Goal: Information Seeking & Learning: Learn about a topic

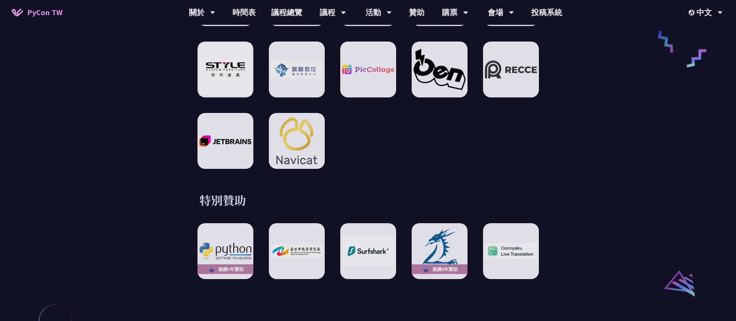
scroll to position [349, 0]
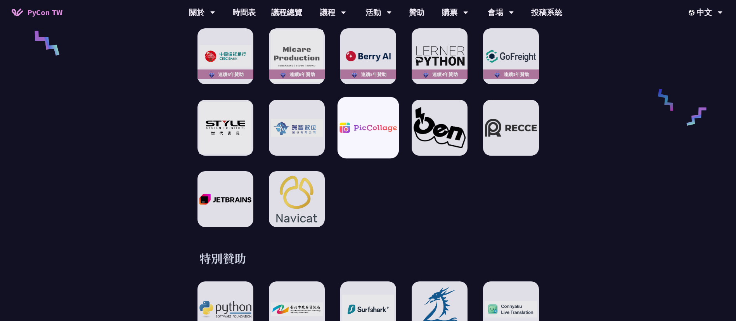
click at [368, 112] on div at bounding box center [367, 127] width 61 height 61
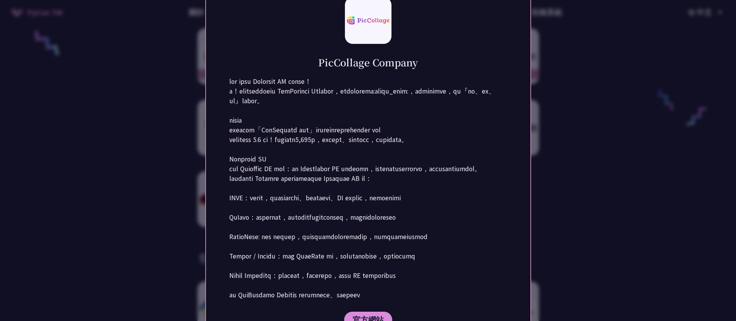
drag, startPoint x: 319, startPoint y: 35, endPoint x: 372, endPoint y: 40, distance: 53.0
click at [372, 40] on div "PicCollage Company 官方網站" at bounding box center [368, 160] width 326 height 383
copy h1 "PicCollage"
click at [623, 103] on div at bounding box center [368, 160] width 736 height 321
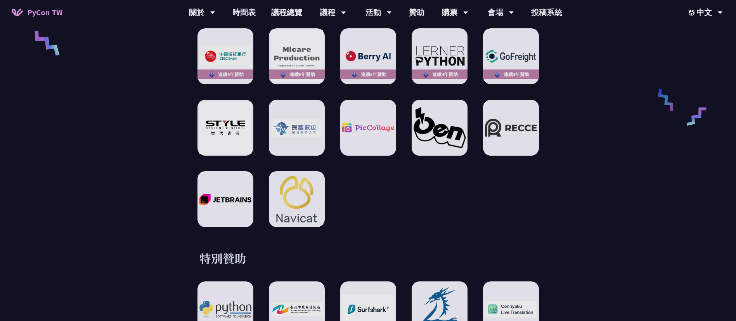
scroll to position [466, 0]
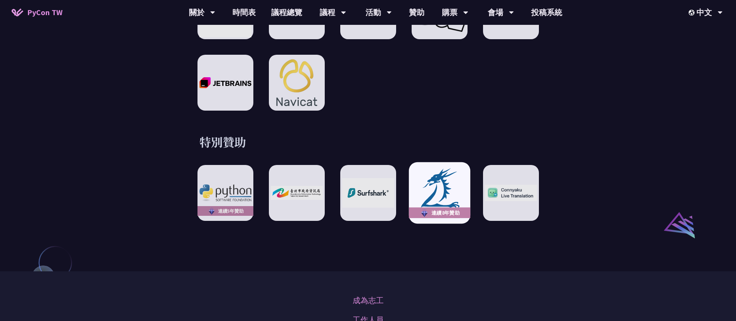
click at [460, 190] on img at bounding box center [439, 193] width 57 height 53
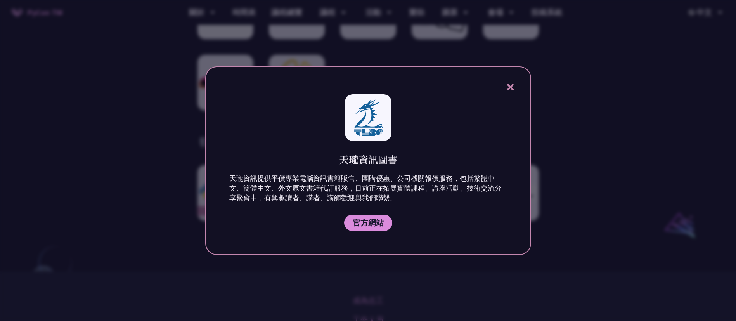
click at [511, 87] on icon at bounding box center [510, 87] width 7 height 7
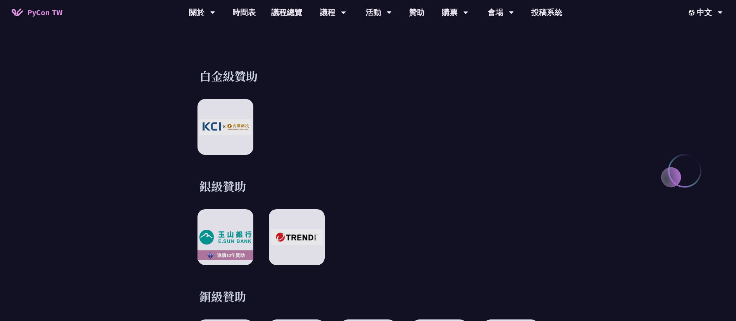
scroll to position [0, 0]
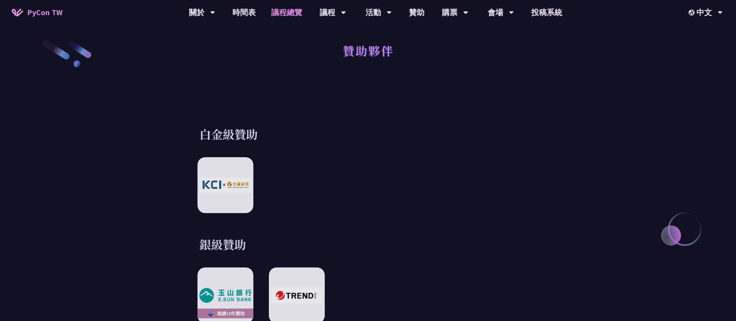
click at [289, 12] on link "議程總覽" at bounding box center [287, 12] width 47 height 25
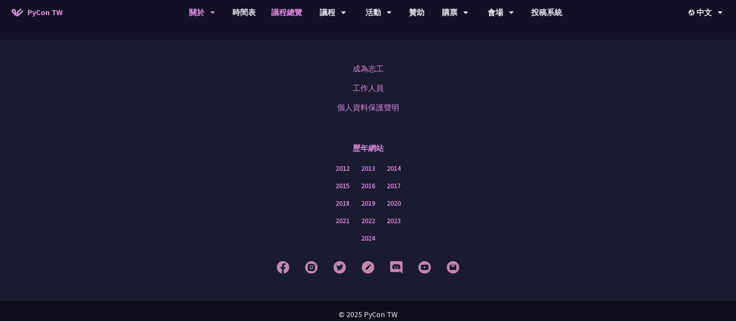
scroll to position [965, 0]
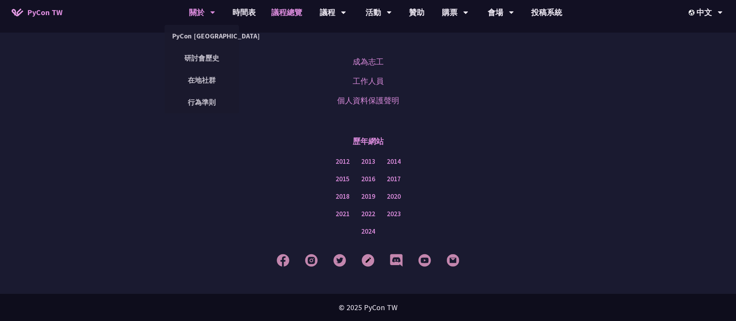
click at [223, 14] on div "關於 PyCon [GEOGRAPHIC_DATA] 研討會歷史 在地社群 行為準則" at bounding box center [202, 12] width 46 height 25
click at [241, 5] on link "時間表" at bounding box center [244, 12] width 39 height 25
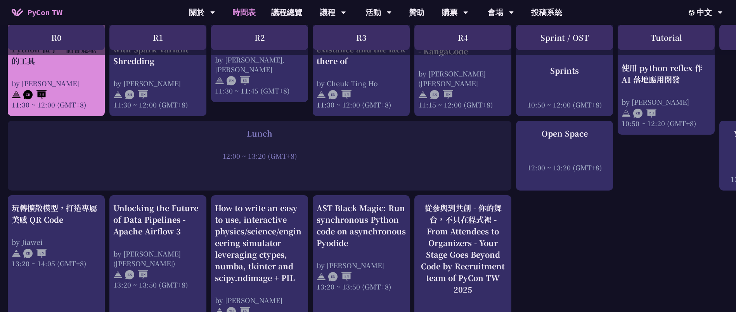
scroll to position [466, 0]
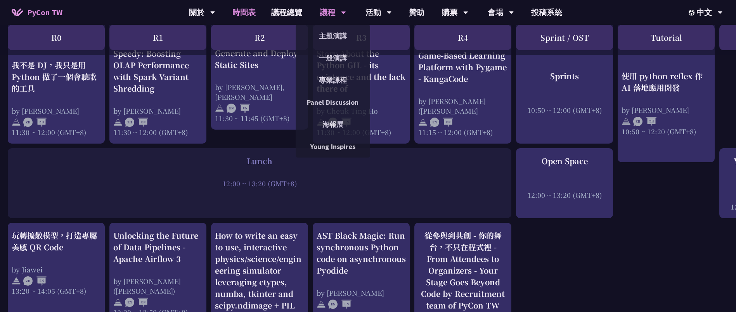
click at [330, 13] on div "議程" at bounding box center [333, 12] width 26 height 25
click at [343, 107] on link "Panel Discussion" at bounding box center [333, 102] width 75 height 18
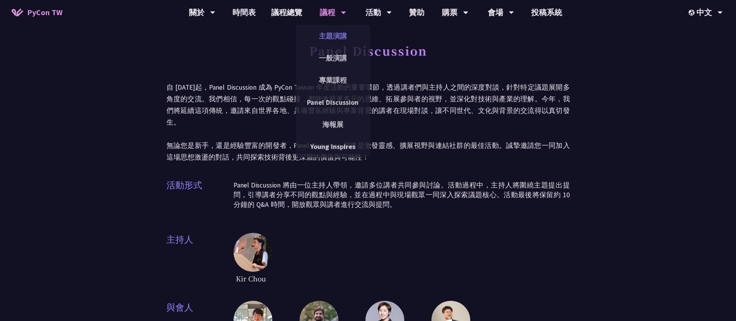
click at [333, 34] on link "主題演講" at bounding box center [333, 36] width 75 height 18
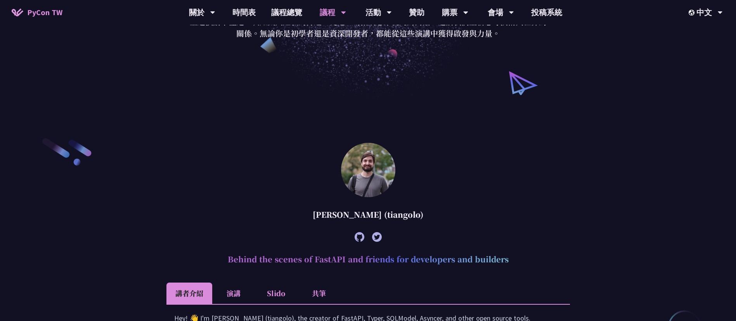
scroll to position [175, 0]
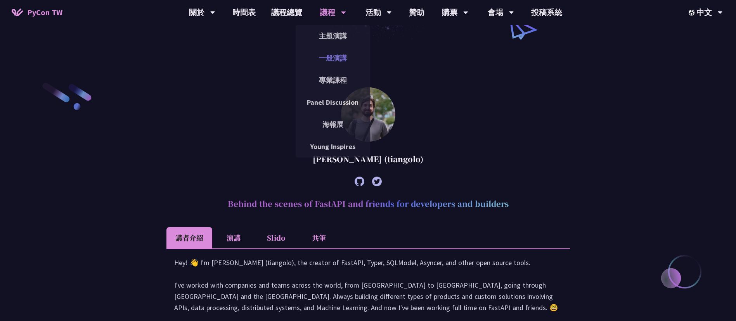
click at [335, 54] on link "一般演講" at bounding box center [333, 58] width 75 height 18
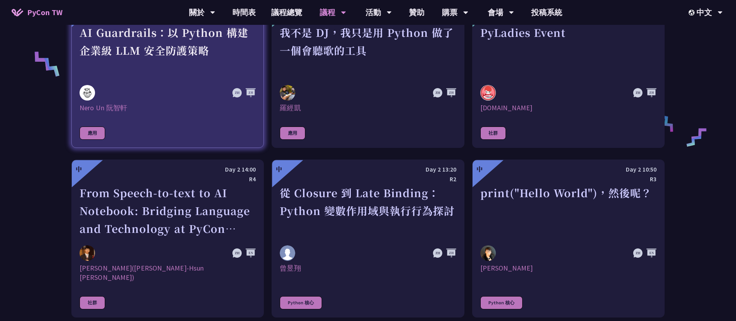
scroll to position [640, 0]
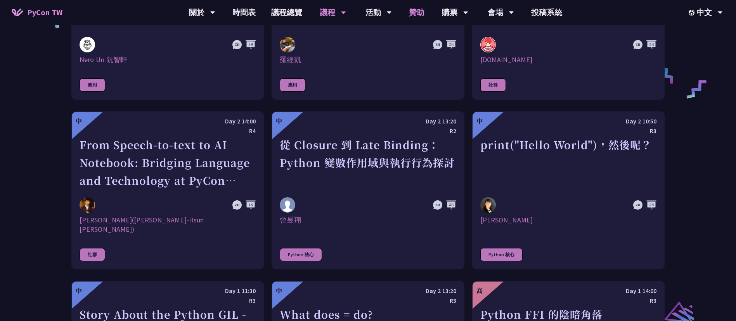
click at [422, 10] on link "贊助" at bounding box center [416, 12] width 31 height 25
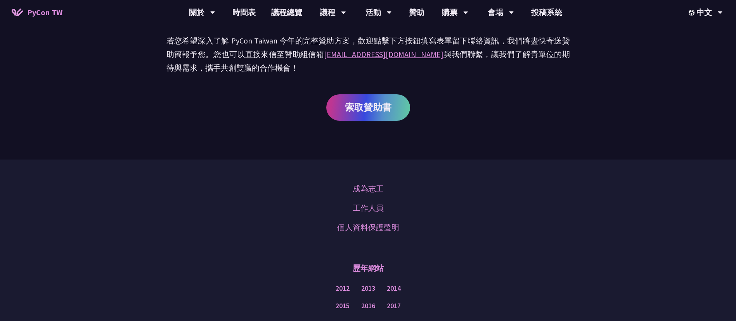
scroll to position [593, 0]
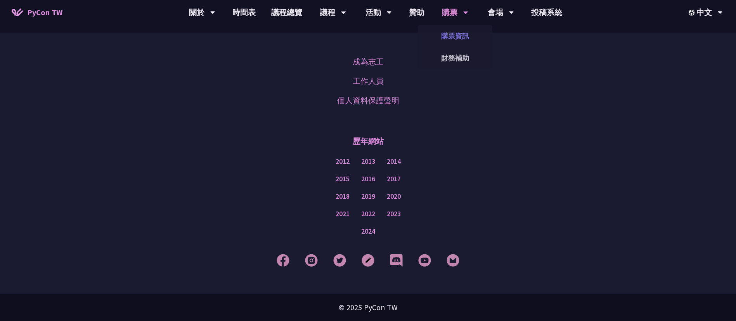
click at [455, 35] on link "購票資訊" at bounding box center [455, 36] width 75 height 18
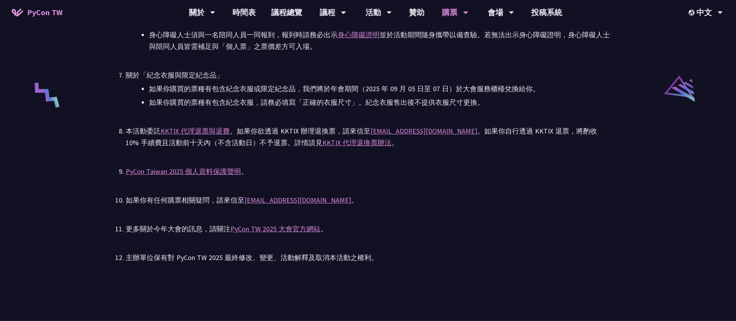
scroll to position [1456, 0]
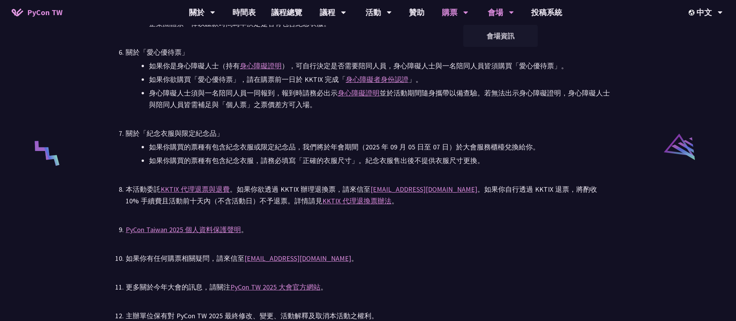
click at [502, 10] on div "會場" at bounding box center [501, 12] width 26 height 25
click at [500, 30] on link "會場資訊" at bounding box center [500, 36] width 75 height 18
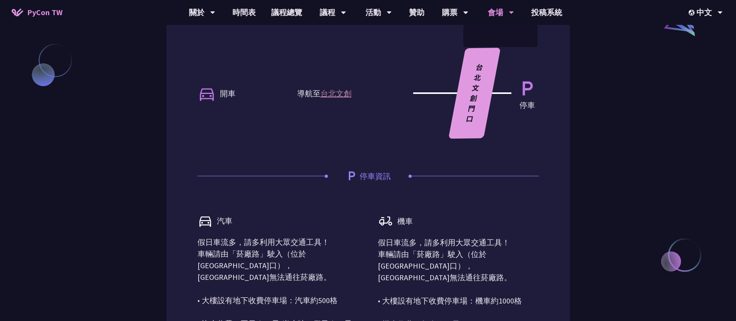
scroll to position [582, 0]
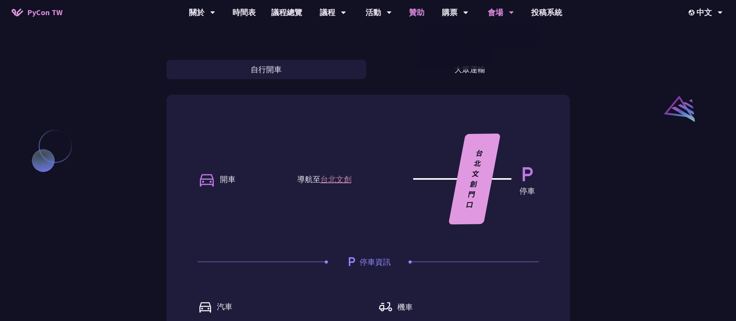
click at [412, 15] on link "贊助" at bounding box center [416, 12] width 31 height 25
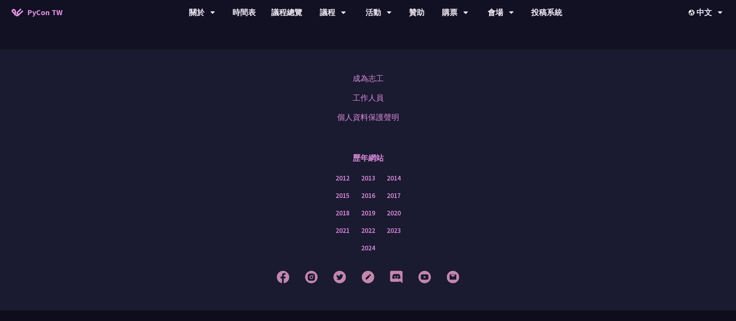
scroll to position [593, 0]
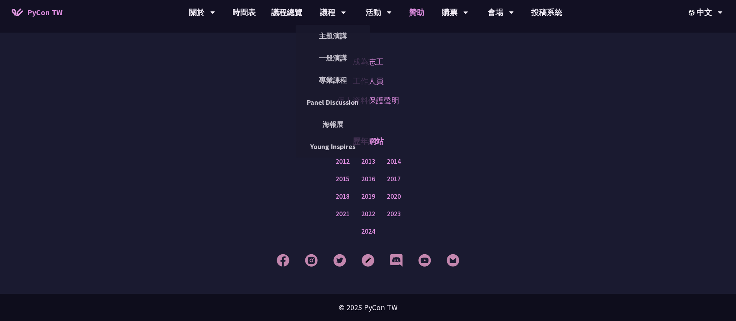
click at [425, 16] on link "贊助" at bounding box center [416, 12] width 31 height 25
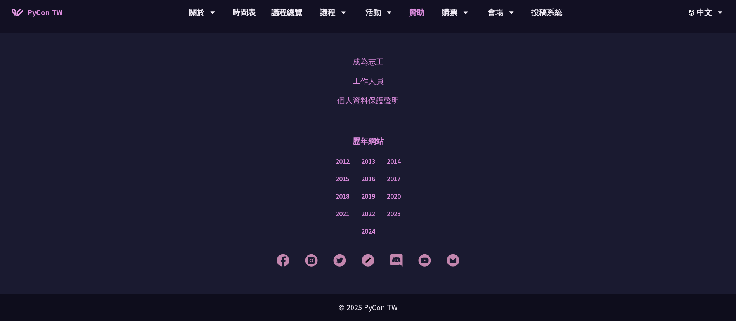
click at [420, 13] on link "贊助" at bounding box center [416, 12] width 31 height 25
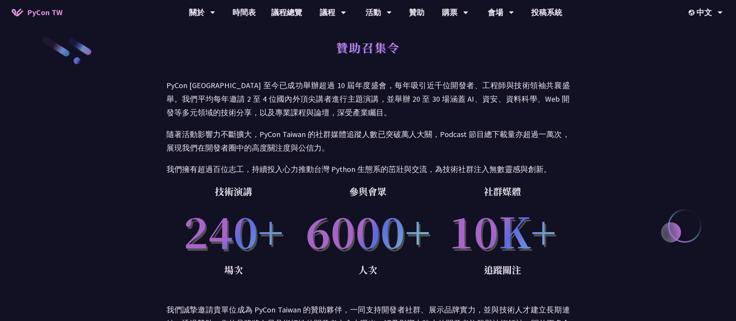
scroll to position [0, 0]
